Goal: Task Accomplishment & Management: Use online tool/utility

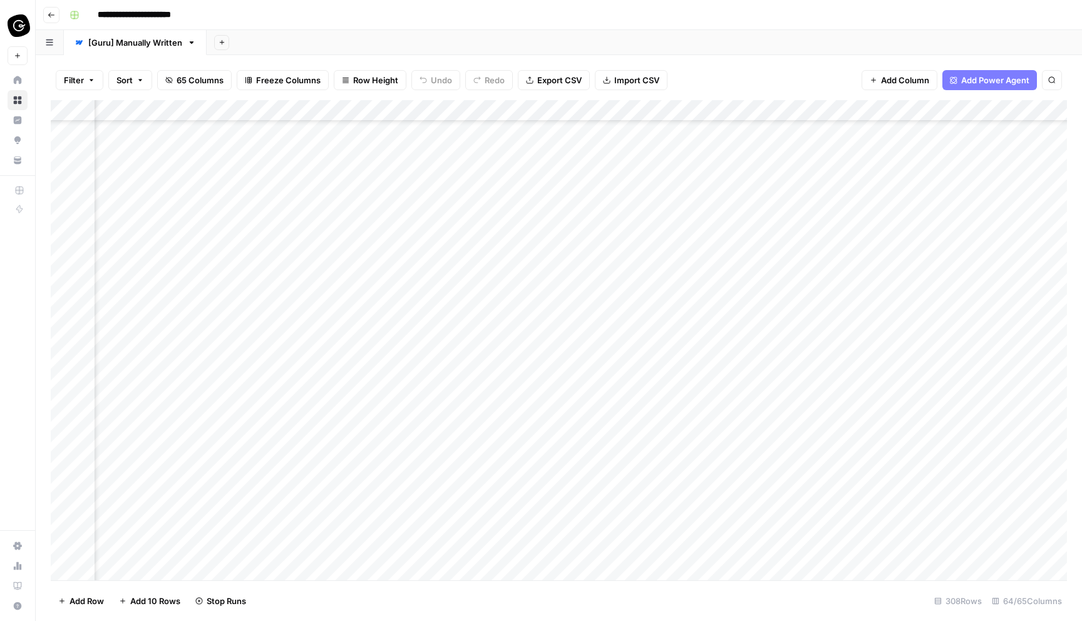
scroll to position [4678, 2133]
click at [465, 391] on div "Add Column" at bounding box center [559, 340] width 1016 height 480
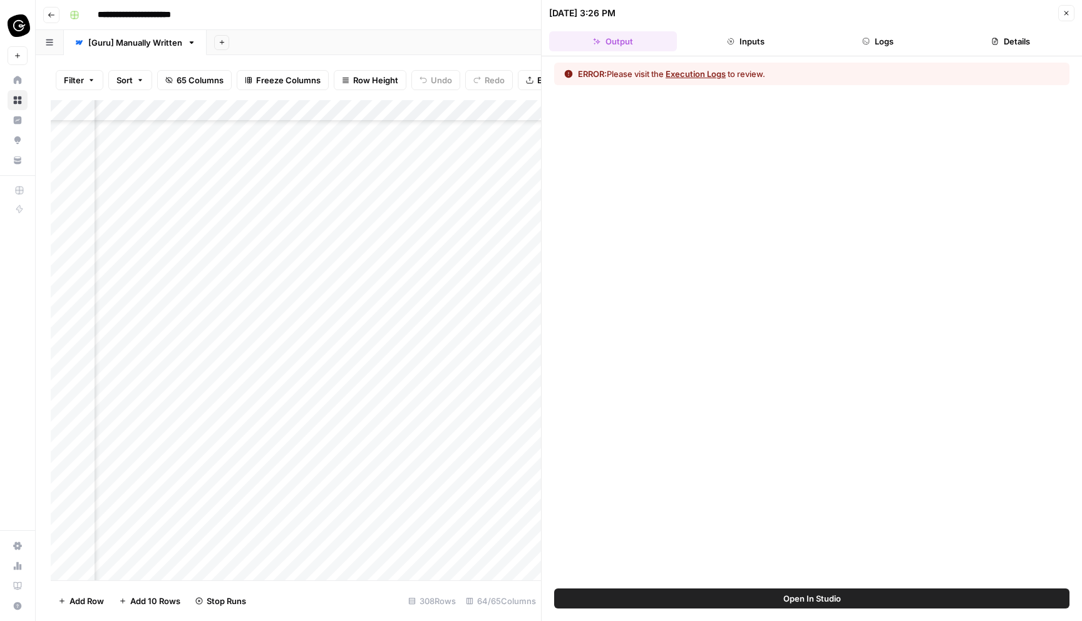
click at [714, 76] on button "Execution Logs" at bounding box center [696, 74] width 60 height 13
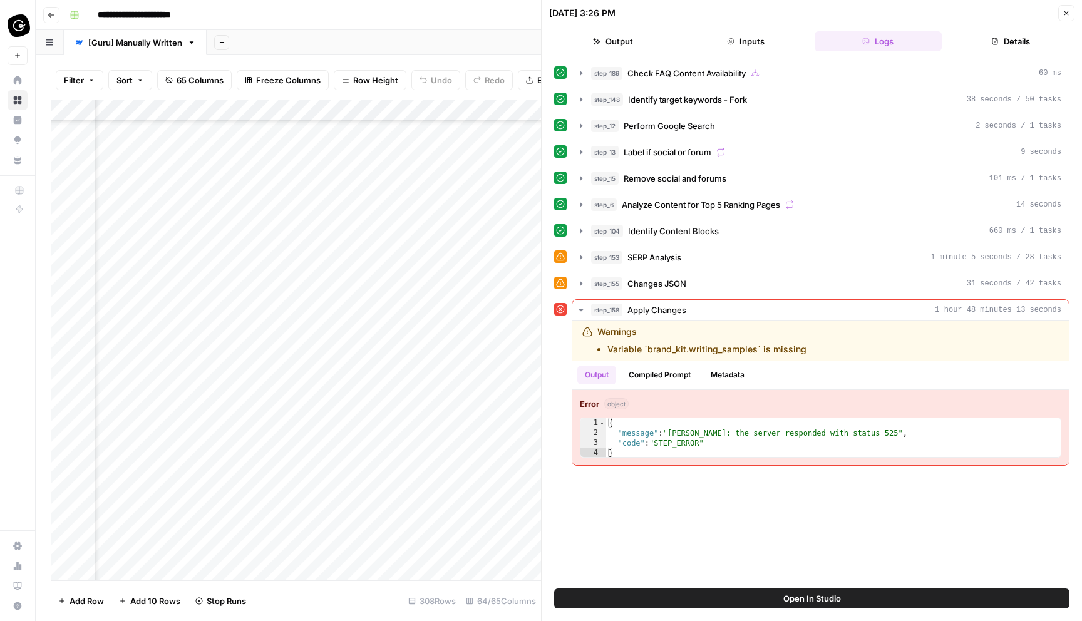
click at [1069, 9] on button "Close" at bounding box center [1066, 13] width 16 height 16
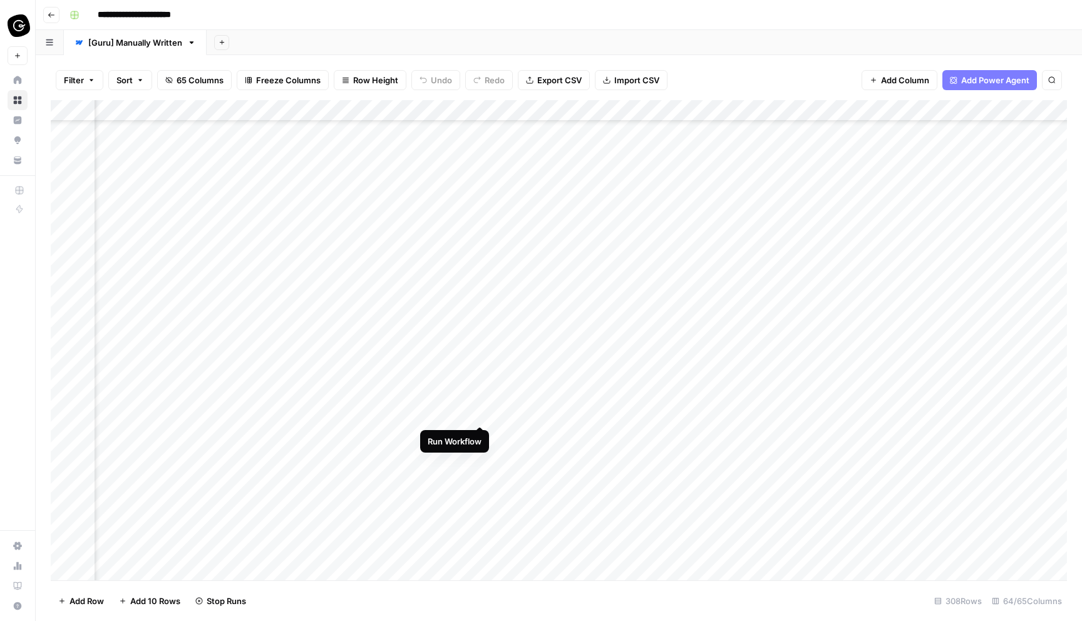
scroll to position [4939, 2133]
click at [465, 259] on div "Add Column" at bounding box center [559, 340] width 1016 height 480
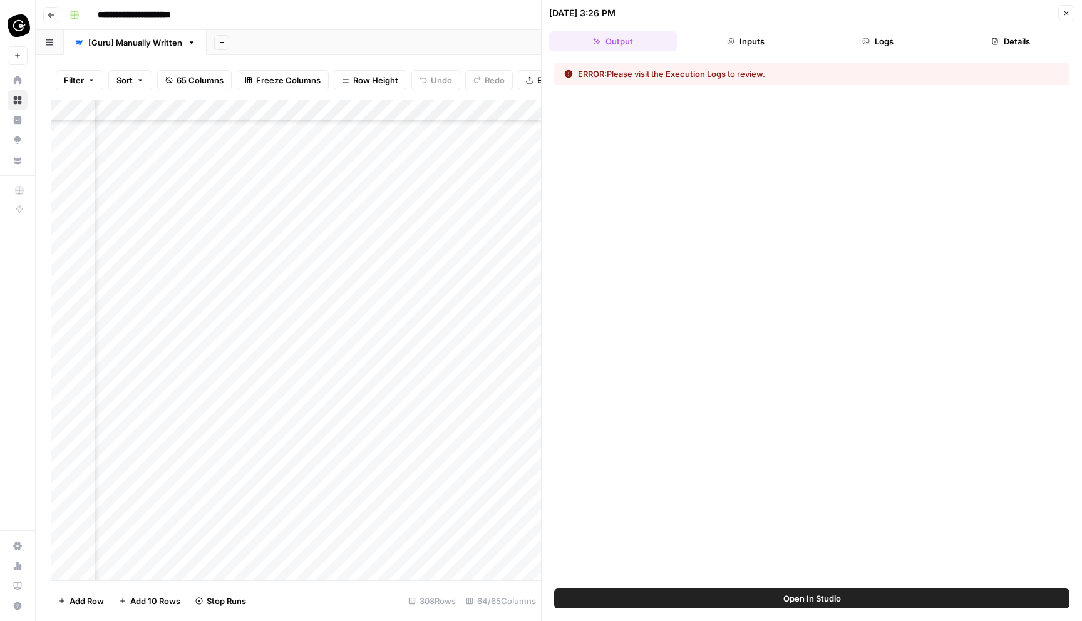
click at [705, 75] on button "Execution Logs" at bounding box center [696, 74] width 60 height 13
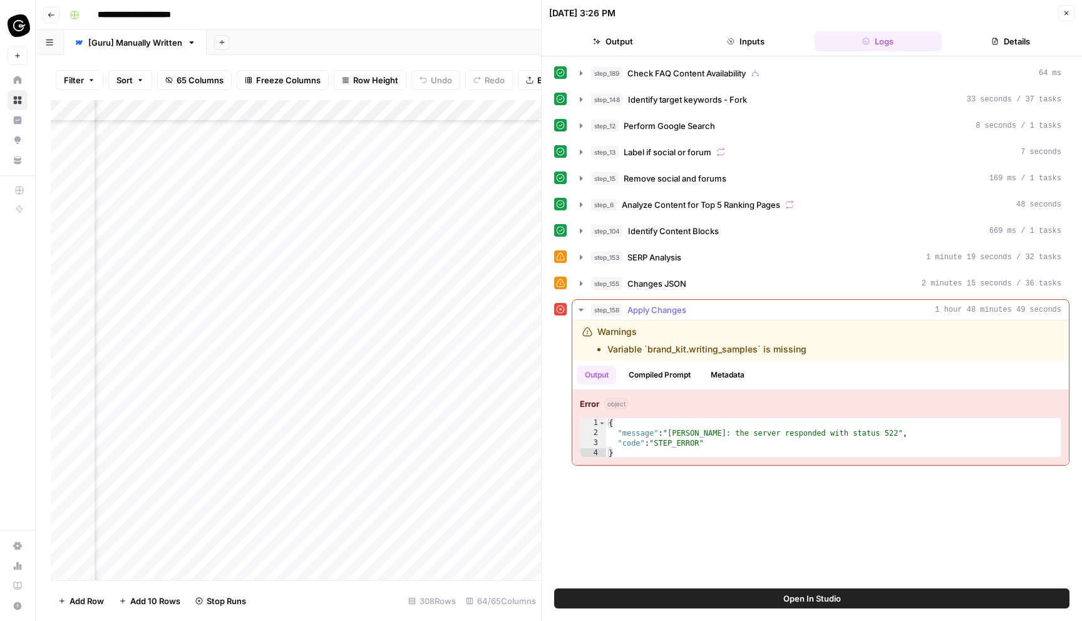
click at [654, 349] on li "Variable `brand_kit.writing_samples` is missing" at bounding box center [706, 349] width 199 height 13
drag, startPoint x: 647, startPoint y: 351, endPoint x: 808, endPoint y: 347, distance: 160.4
click at [808, 347] on div "Warnings Variable `brand_kit.writing_samples` is missing" at bounding box center [757, 341] width 351 height 30
copy li "brand_kit.writing_samples` is missing"
click at [809, 349] on div "Warnings Variable `brand_kit.writing_samples` is missing" at bounding box center [757, 341] width 351 height 30
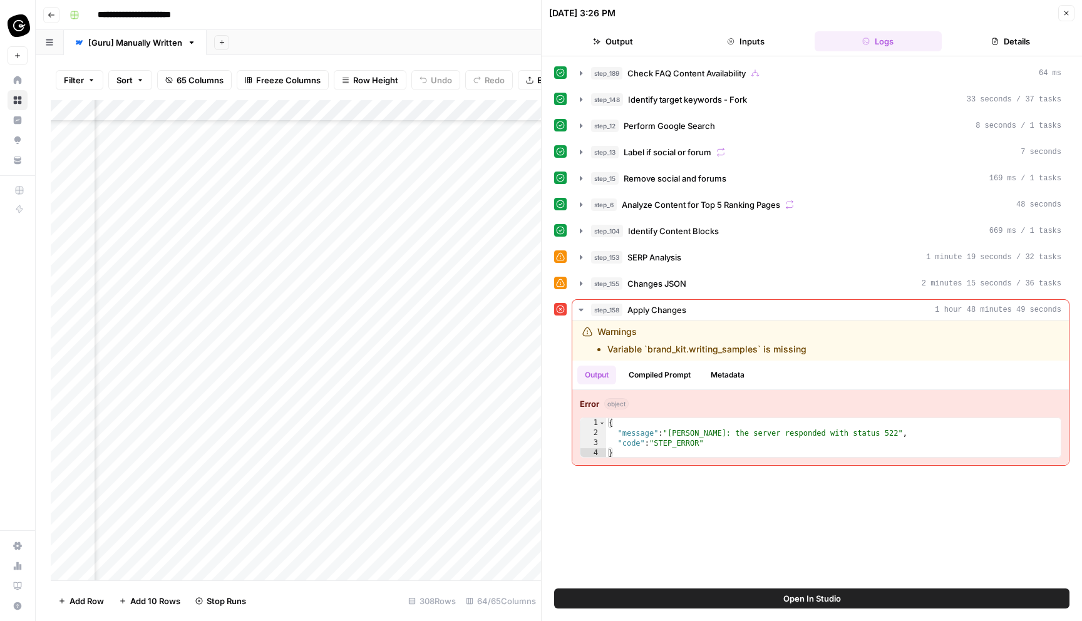
click at [1069, 16] on icon "button" at bounding box center [1067, 13] width 8 height 8
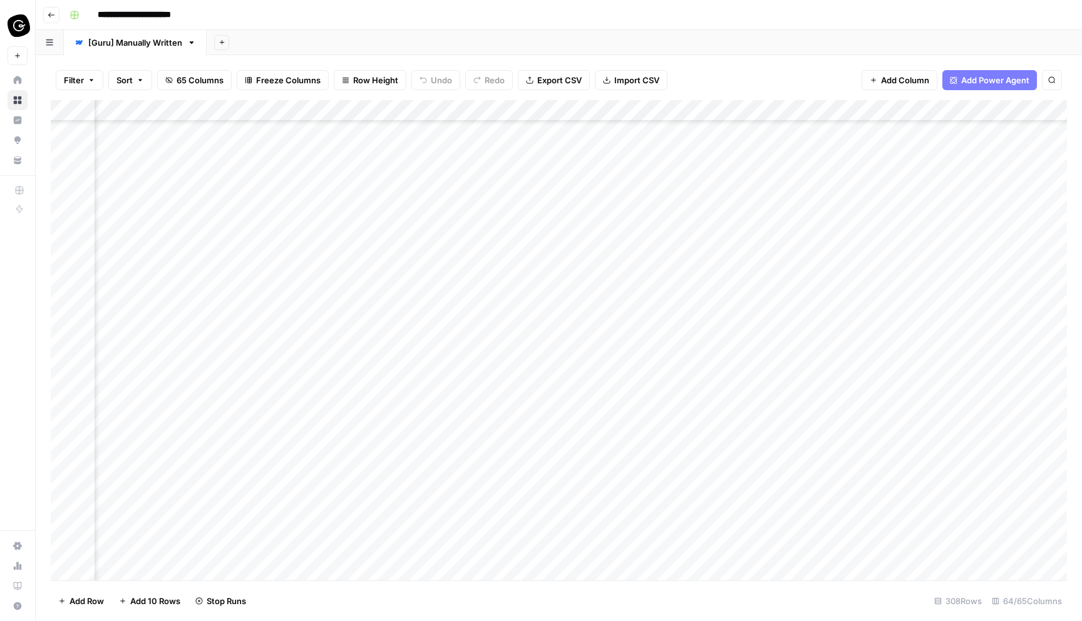
scroll to position [5089, 1904]
click at [693, 278] on div "Add Column" at bounding box center [559, 340] width 1016 height 480
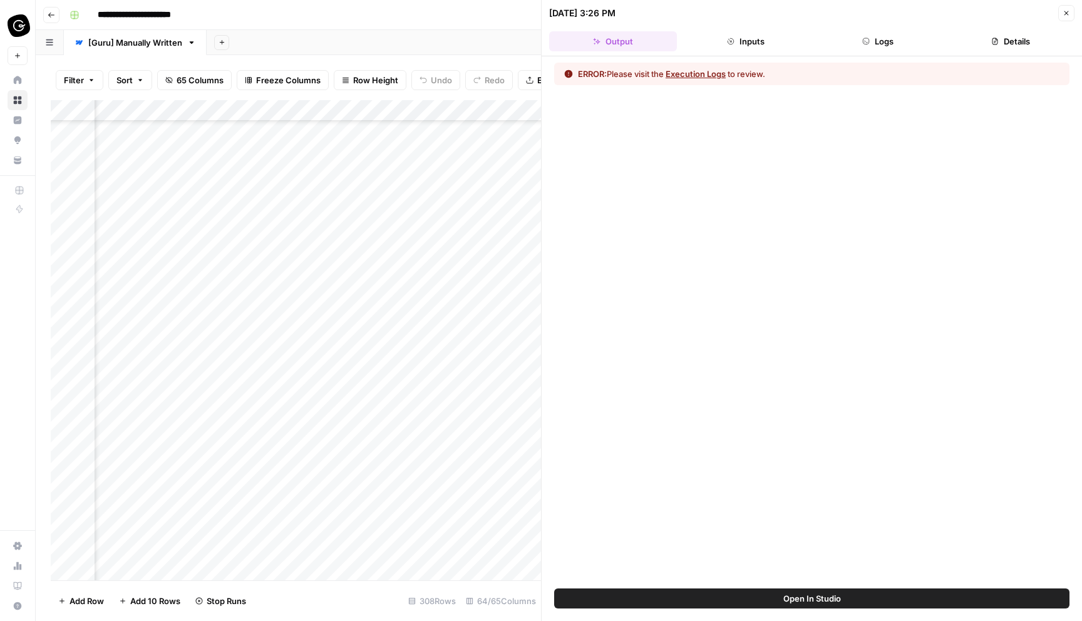
click at [708, 73] on button "Execution Logs" at bounding box center [696, 74] width 60 height 13
